Goal: Information Seeking & Learning: Learn about a topic

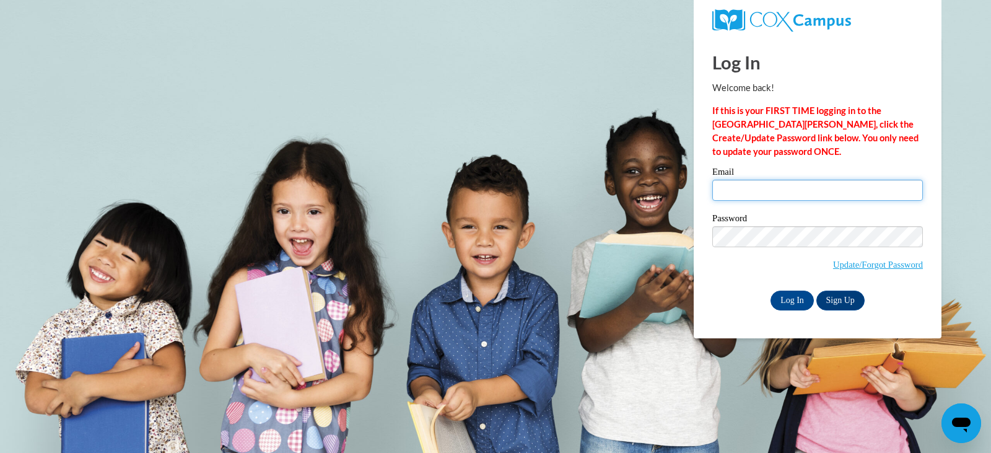
click at [756, 183] on input "Email" at bounding box center [817, 190] width 210 height 21
type input "hoffeld3@yahoo.com"
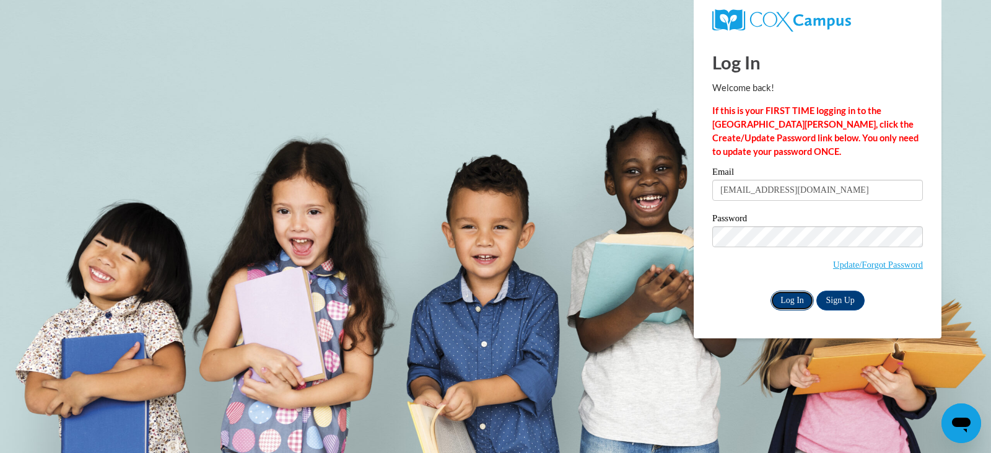
click at [794, 302] on input "Log In" at bounding box center [791, 300] width 43 height 20
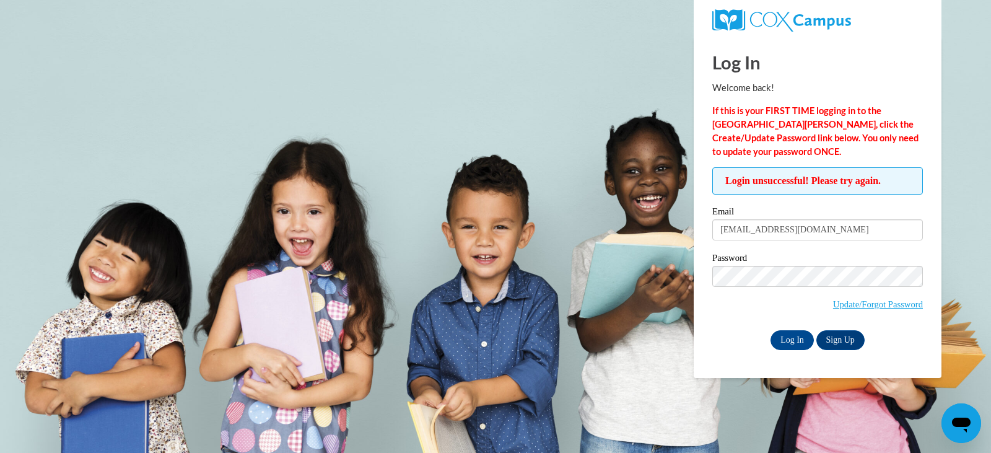
click at [772, 262] on label "Password" at bounding box center [817, 259] width 210 height 12
click at [782, 339] on input "Log In" at bounding box center [791, 340] width 43 height 20
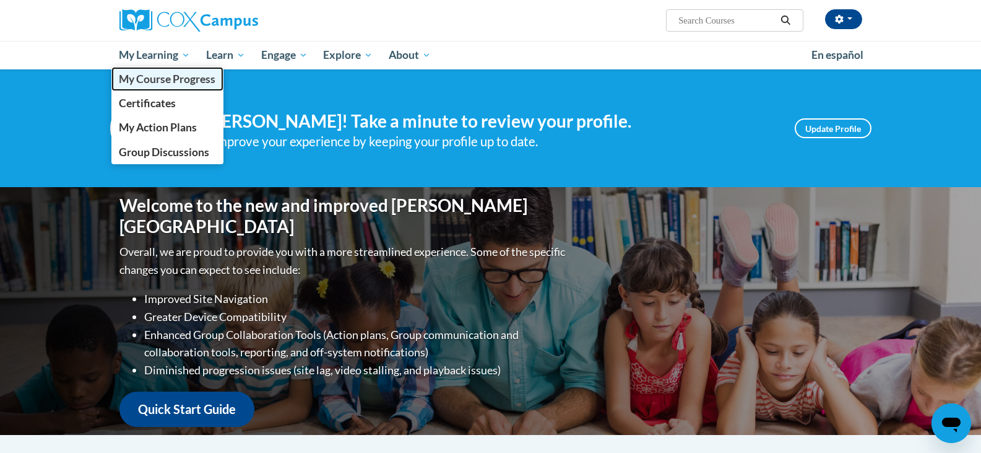
click at [154, 82] on span "My Course Progress" at bounding box center [167, 78] width 97 height 13
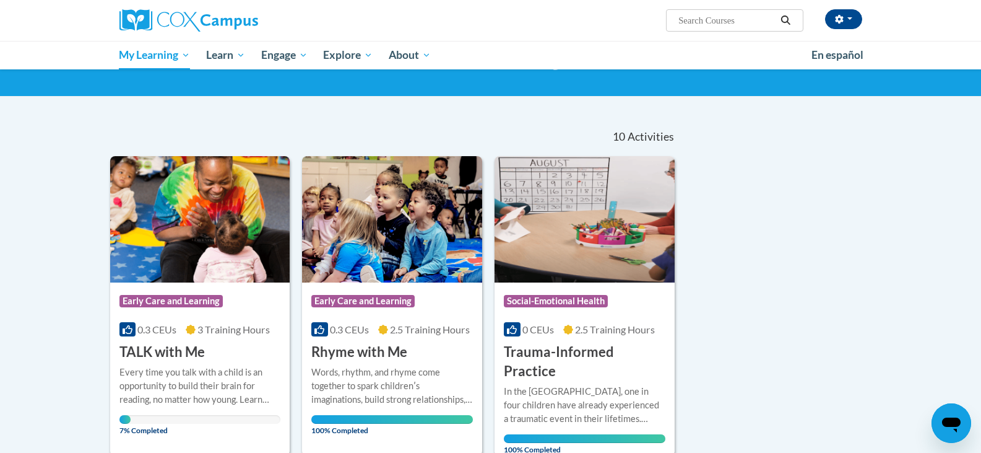
scroll to position [186, 0]
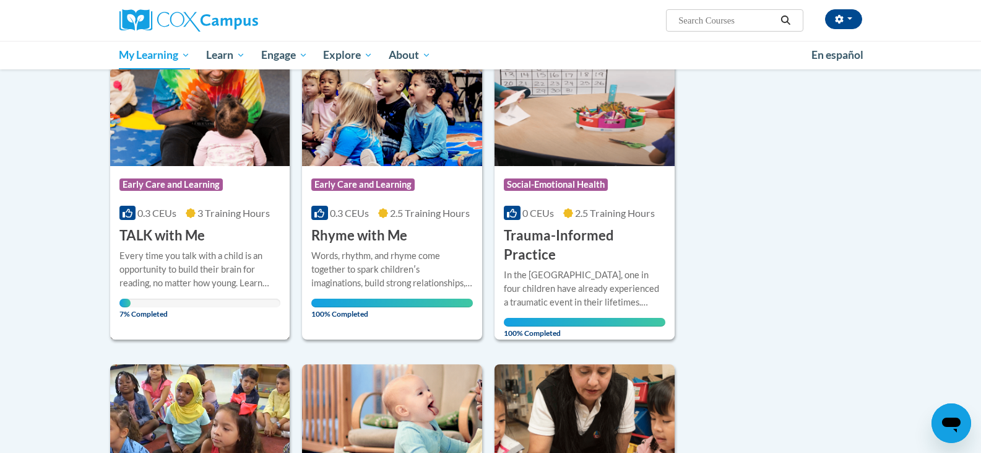
click at [194, 228] on h3 "TALK with Me" at bounding box center [161, 235] width 85 height 19
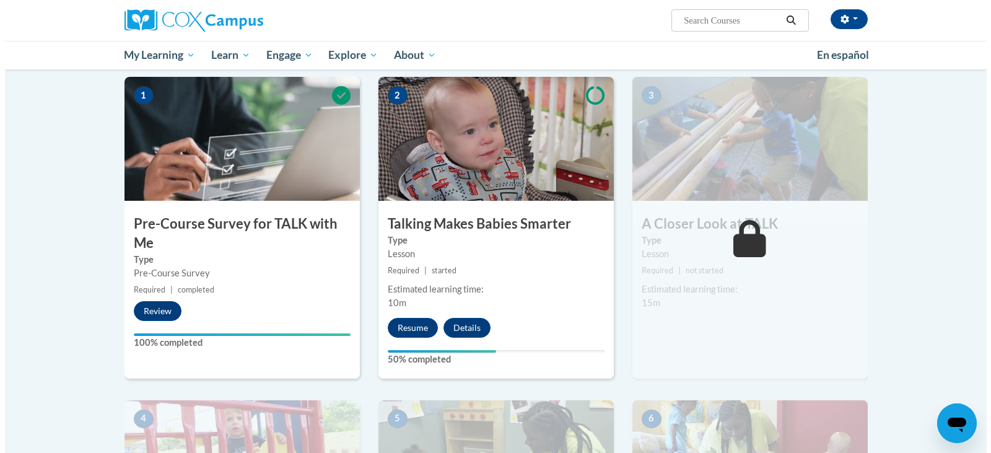
scroll to position [248, 0]
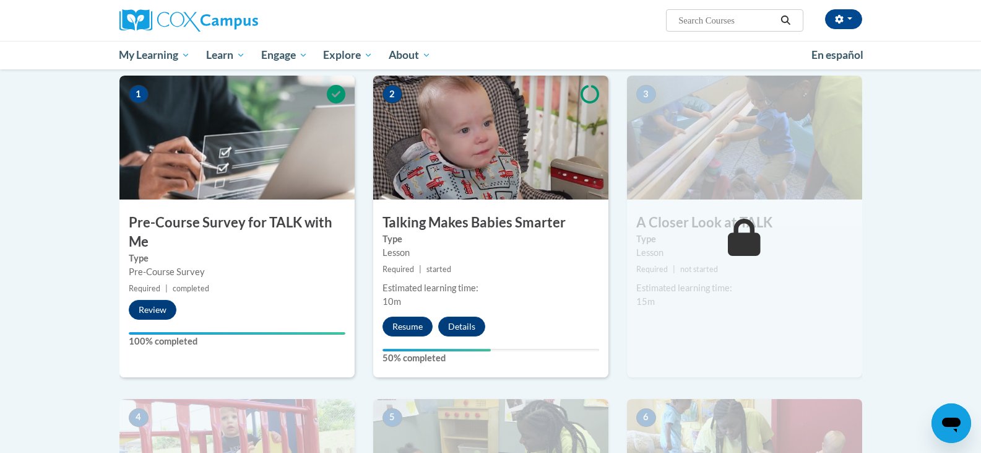
click at [401, 314] on div "2 Talking Makes Babies Smarter Type Lesson Required | started Estimated learnin…" at bounding box center [490, 226] width 235 height 301
click at [400, 321] on button "Resume" at bounding box center [408, 326] width 50 height 20
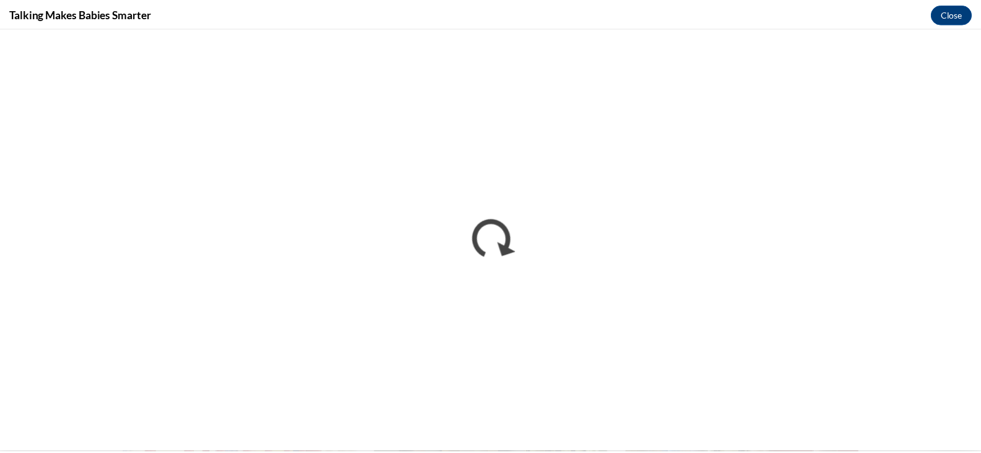
scroll to position [0, 0]
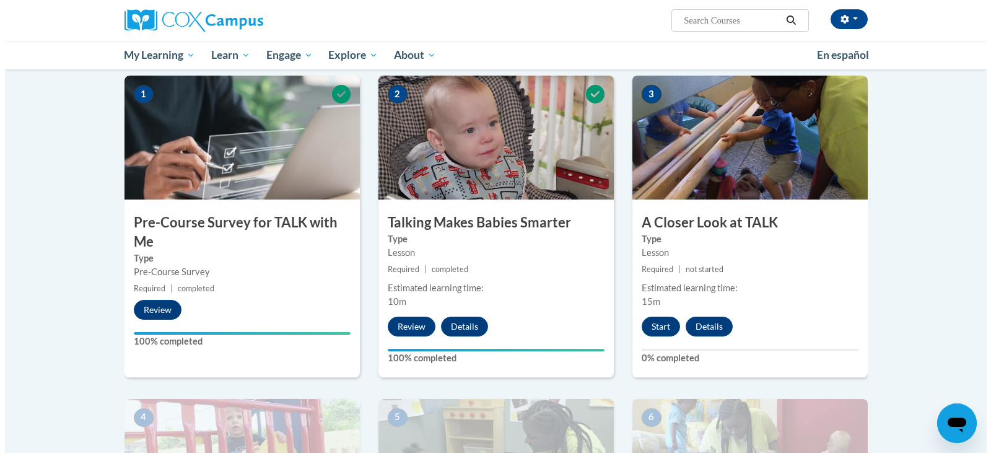
scroll to position [310, 0]
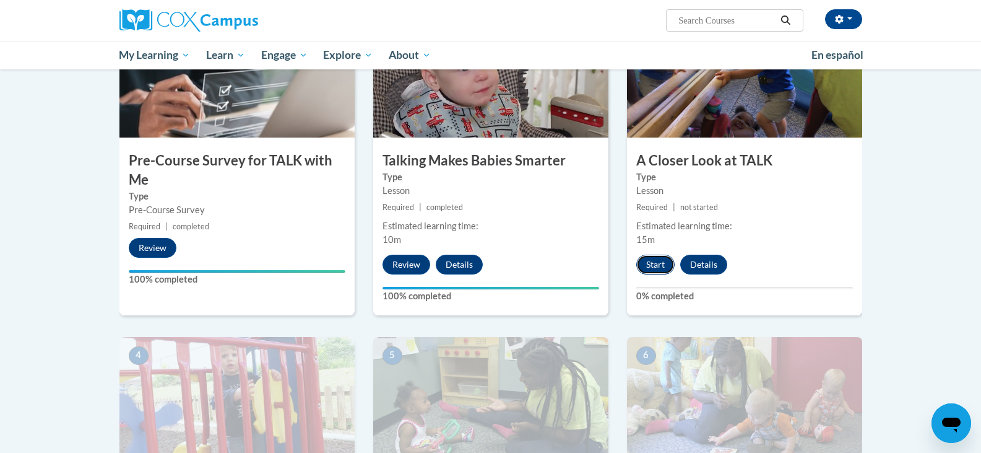
click at [657, 259] on button "Start" at bounding box center [655, 264] width 38 height 20
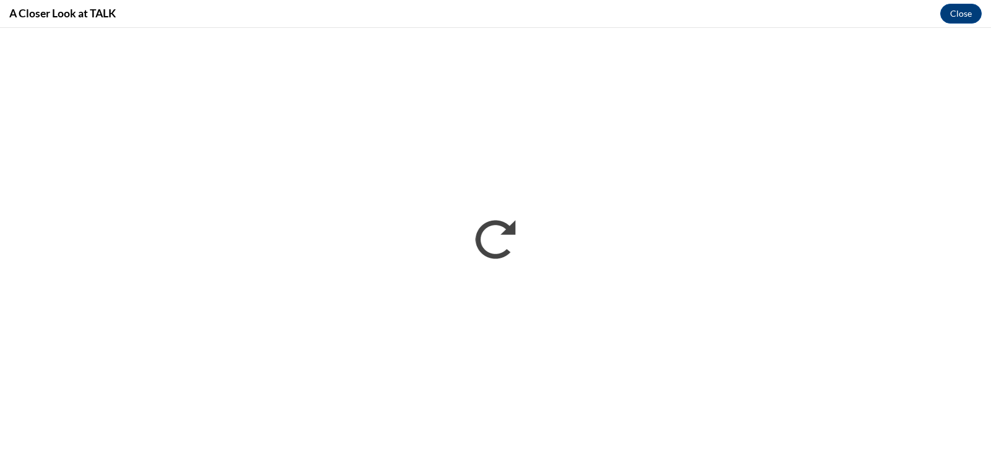
scroll to position [0, 0]
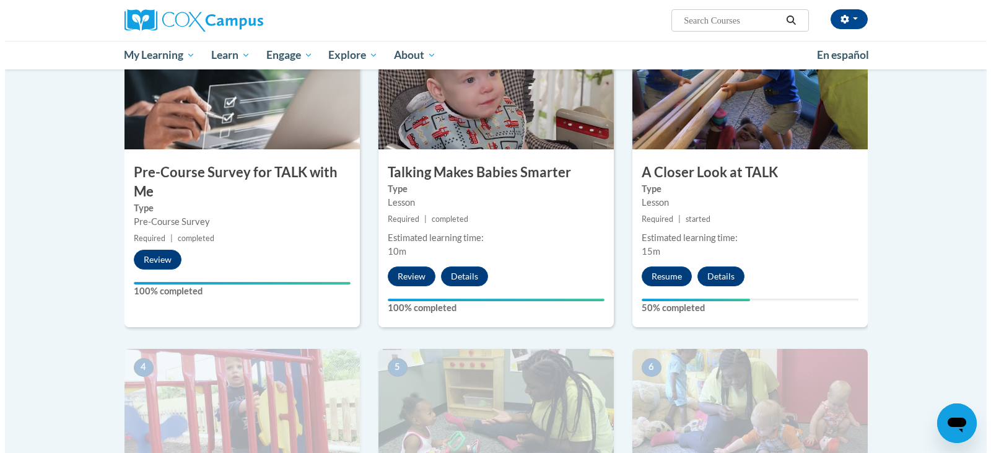
scroll to position [310, 0]
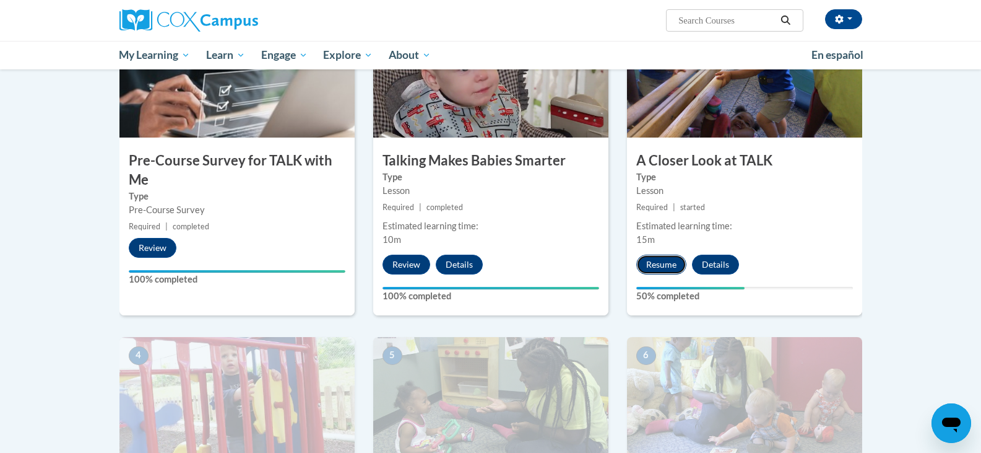
click at [664, 264] on button "Resume" at bounding box center [661, 264] width 50 height 20
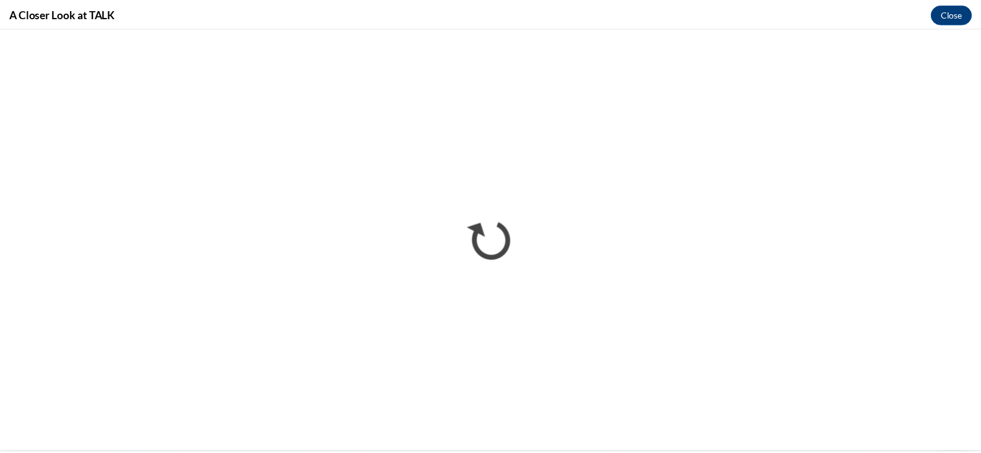
scroll to position [0, 0]
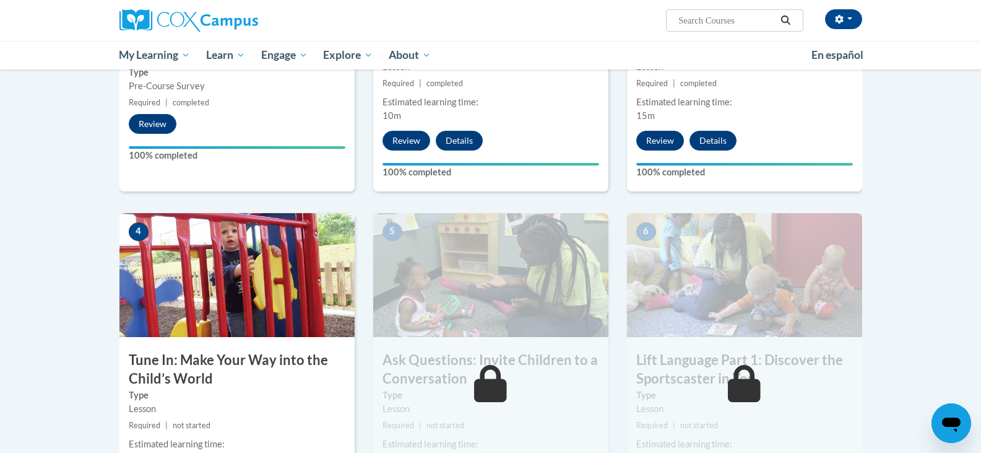
scroll to position [495, 0]
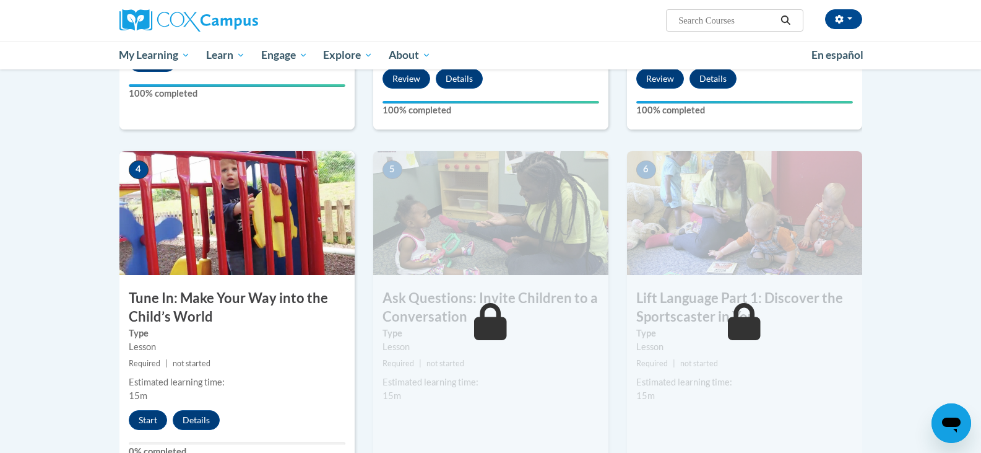
click at [195, 290] on h3 "Tune In: Make Your Way into the Child’s World" at bounding box center [236, 307] width 235 height 38
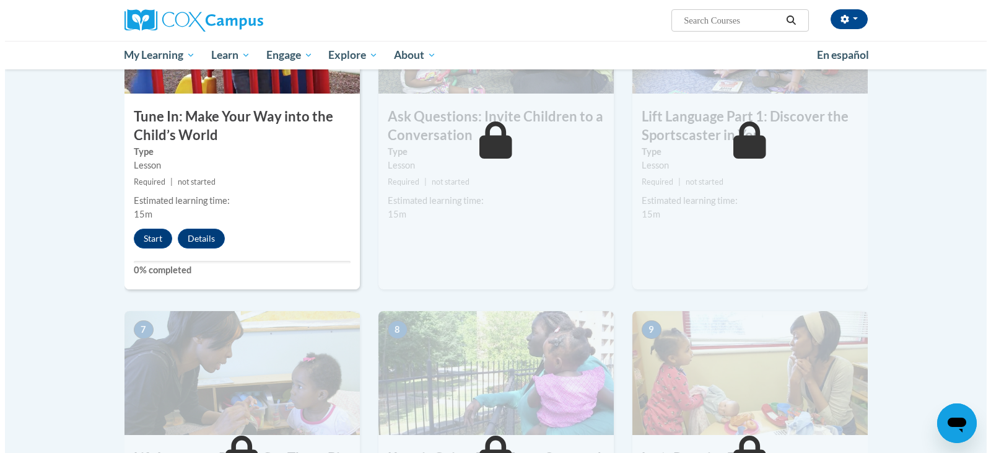
scroll to position [681, 0]
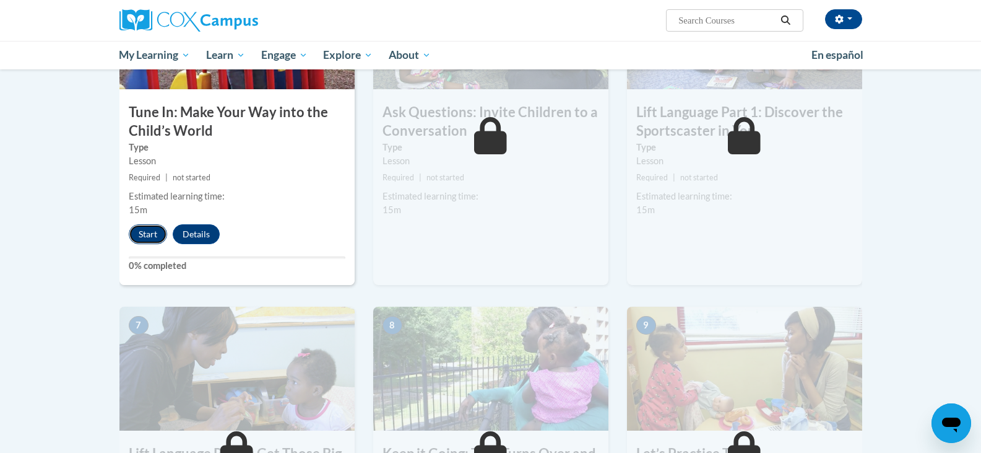
click at [148, 238] on button "Start" at bounding box center [148, 234] width 38 height 20
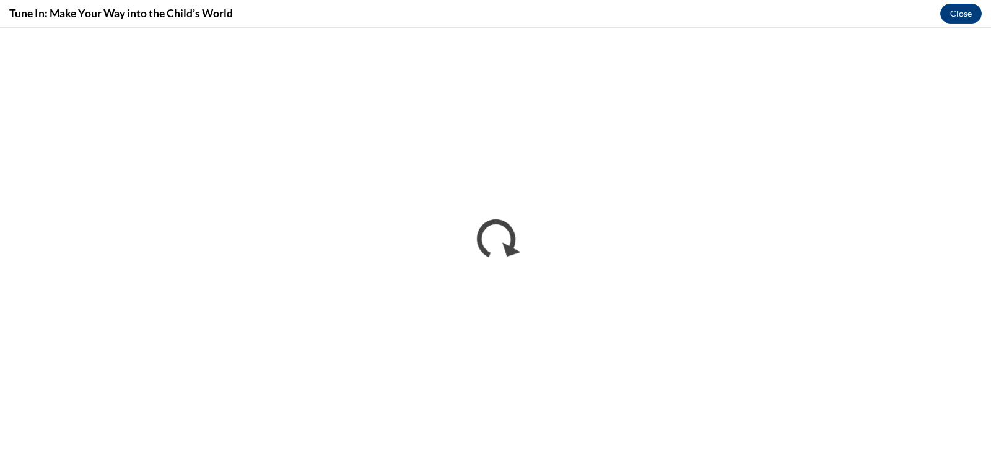
scroll to position [0, 0]
